Goal: Find specific page/section: Find specific page/section

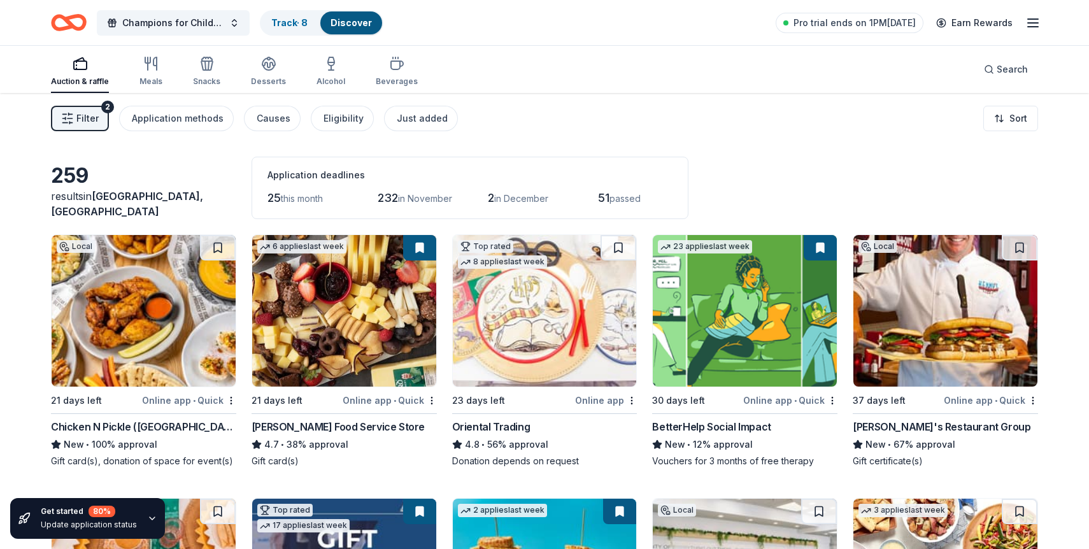
click at [58, 24] on icon "Home" at bounding box center [69, 23] width 36 height 30
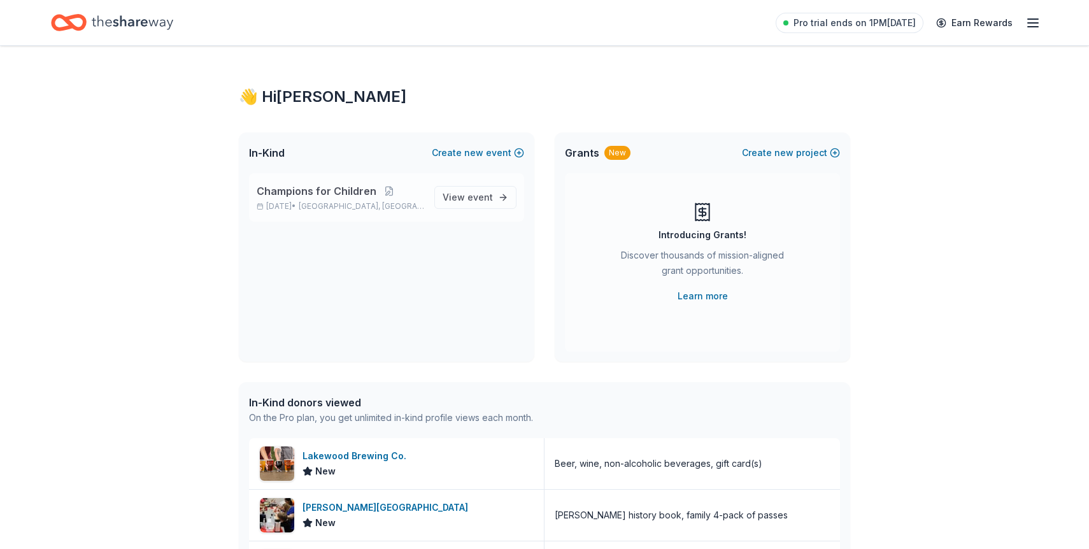
click at [372, 196] on span "Champions for Children" at bounding box center [317, 190] width 120 height 15
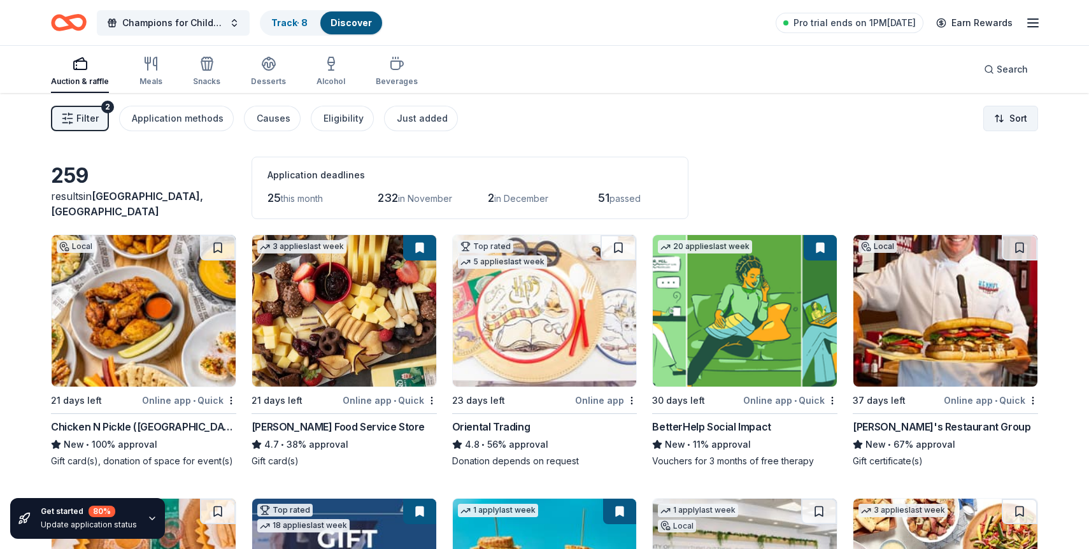
click at [1020, 122] on html "Champions for Children Track · 8 Discover Pro trial ends on 1PM[DATE] Earn Rewa…" at bounding box center [544, 274] width 1089 height 549
click at [1019, 127] on html "Champions for Children Track · 8 Discover Pro trial ends on 1PM[DATE] Earn Rewa…" at bounding box center [544, 274] width 1089 height 549
click at [1034, 32] on div "Pro trial ends on 1PM[DATE] Earn Rewards" at bounding box center [907, 23] width 265 height 30
click at [1029, 24] on icon "button" at bounding box center [1032, 22] width 15 height 15
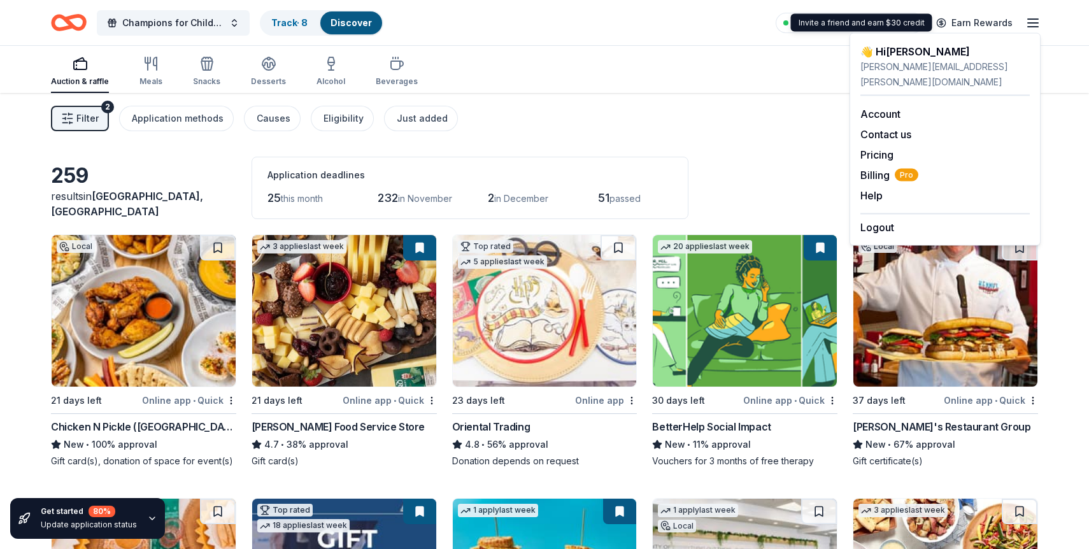
click at [703, 97] on div "Filter 2 Application methods Causes Eligibility Just added Sort" at bounding box center [544, 118] width 1089 height 51
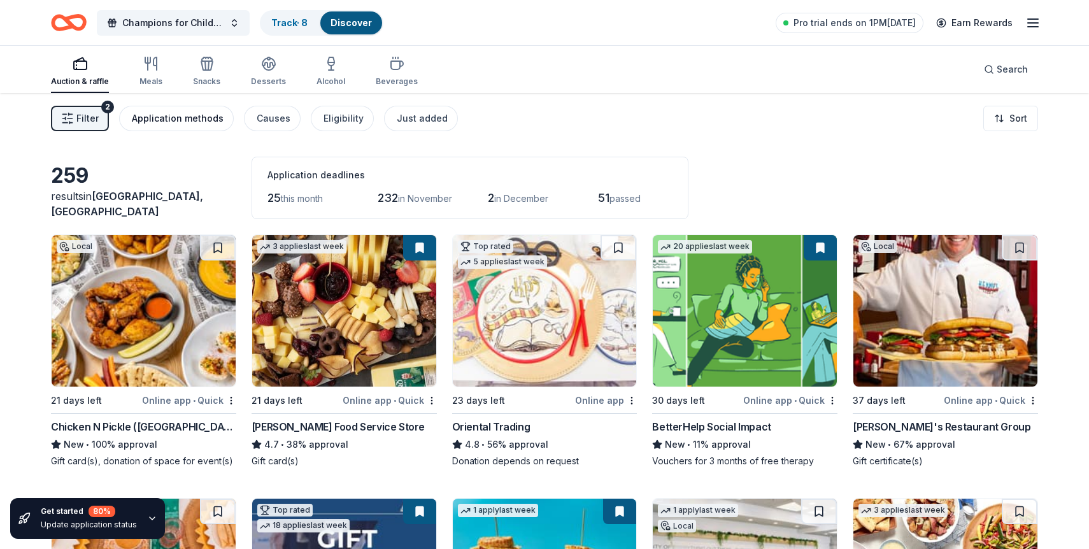
click at [165, 111] on div "Application methods" at bounding box center [178, 118] width 92 height 15
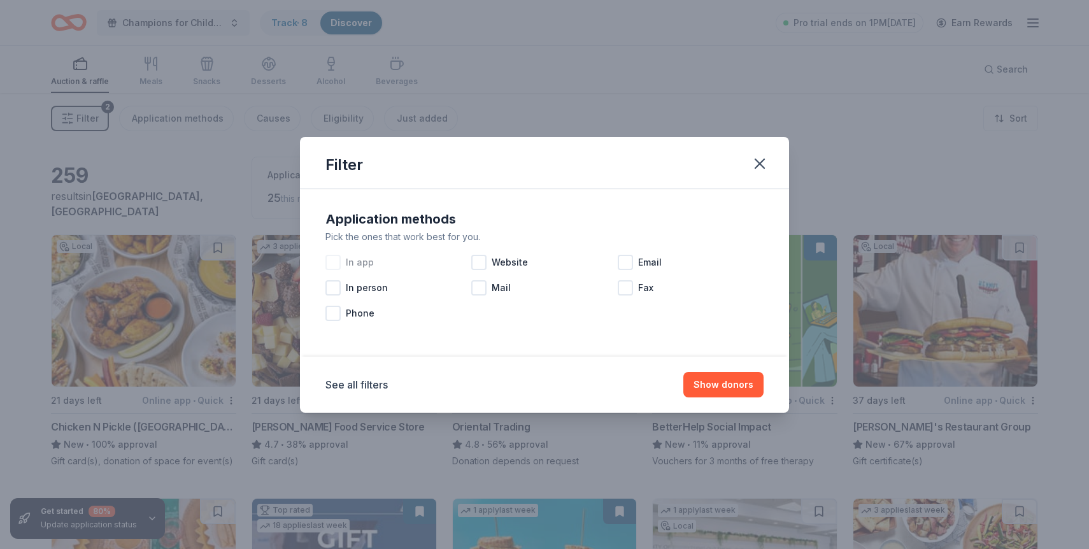
click at [362, 270] on div "In app" at bounding box center [398, 262] width 146 height 25
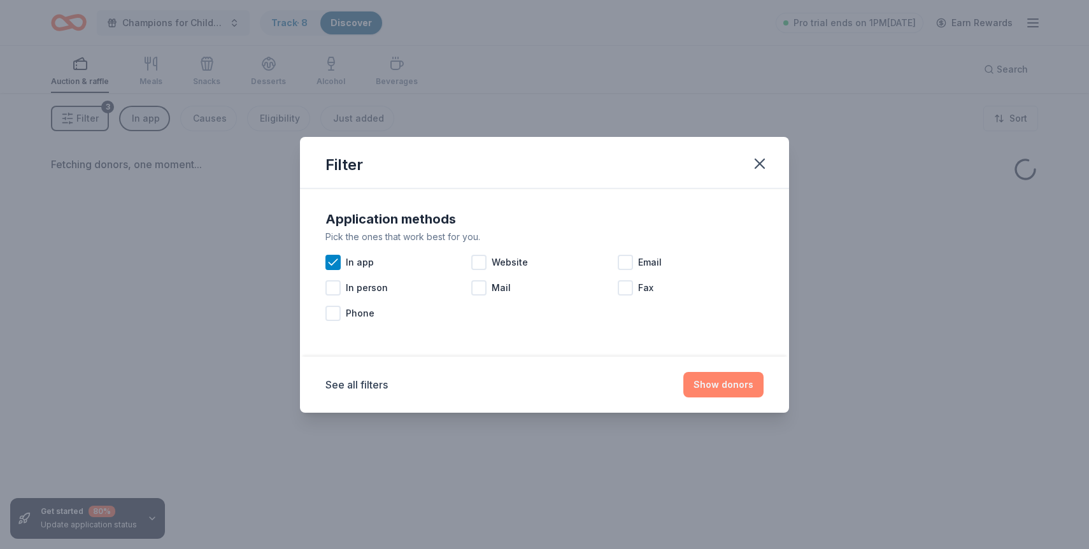
click at [728, 387] on button "Show donors" at bounding box center [723, 384] width 80 height 25
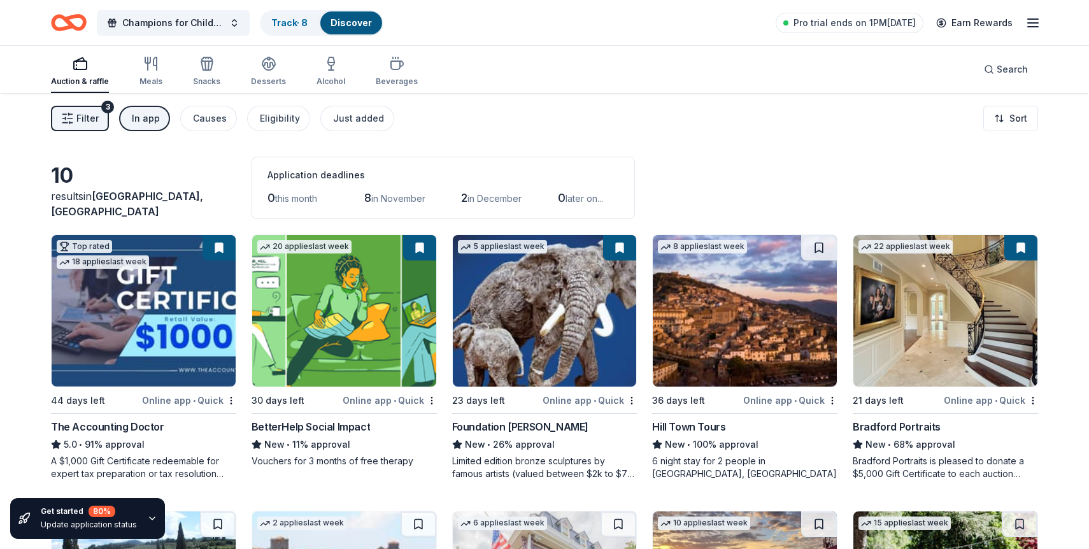
click at [68, 27] on icon "Home" at bounding box center [63, 22] width 20 height 13
